Goal: Information Seeking & Learning: Learn about a topic

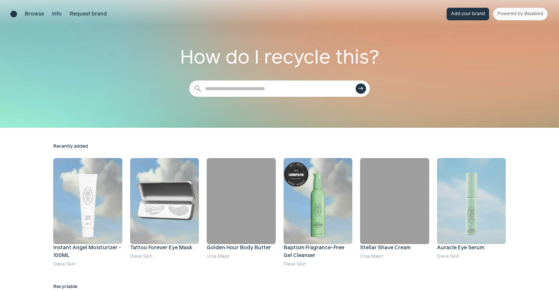
click at [93, 220] on img at bounding box center [87, 201] width 69 height 86
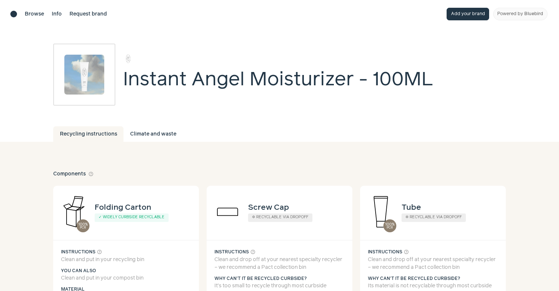
click at [13, 14] on div "Brand directory home" at bounding box center [13, 14] width 7 height 7
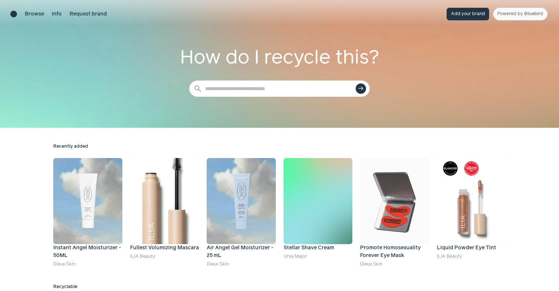
click at [55, 9] on div "Browse Info Request brand" at bounding box center [58, 14] width 96 height 13
click at [55, 11] on link "Info" at bounding box center [57, 14] width 10 height 8
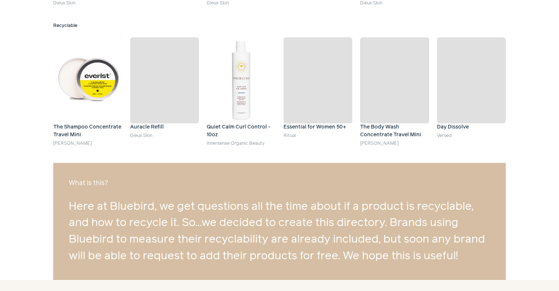
scroll to position [266, 0]
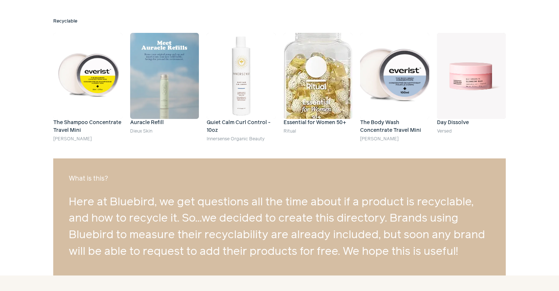
click at [409, 90] on img at bounding box center [394, 76] width 69 height 86
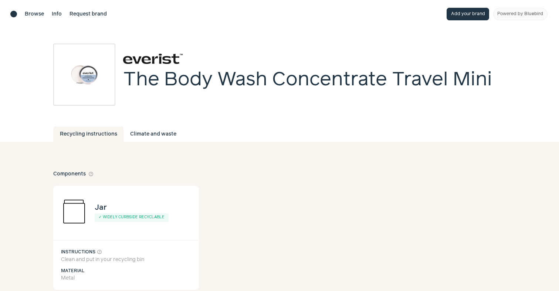
click at [188, 139] on div "Recycling instructions Climate and waste" at bounding box center [279, 134] width 452 height 16
click at [518, 18] on link "Powered by Bluebird" at bounding box center [520, 14] width 54 height 13
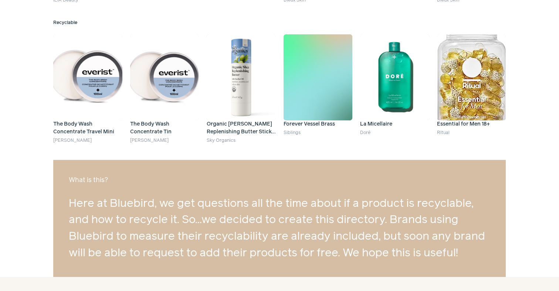
scroll to position [266, 0]
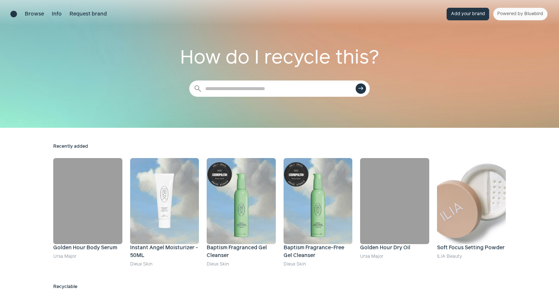
click at [6, 14] on div "Browse Info Request brand Add your brand Powered by Bluebird" at bounding box center [279, 14] width 559 height 28
click at [10, 14] on div "Brand directory home" at bounding box center [13, 14] width 7 height 7
click at [52, 13] on link "Info" at bounding box center [57, 14] width 10 height 8
click at [528, 6] on div "Browse Info Request brand Add your brand Powered by Bluebird" at bounding box center [279, 14] width 559 height 28
click at [523, 14] on link "Powered by Bluebird" at bounding box center [520, 14] width 54 height 13
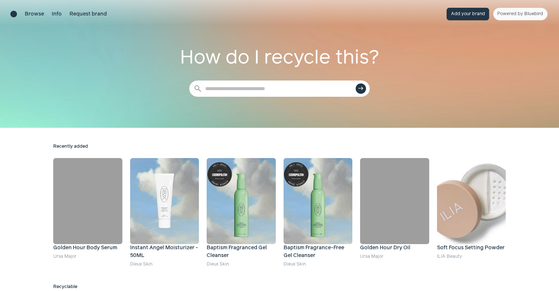
click at [14, 10] on div "Browse Info Request brand" at bounding box center [58, 14] width 96 height 13
click at [13, 12] on div "Brand directory home" at bounding box center [13, 14] width 7 height 7
